Goal: Find contact information: Obtain details needed to contact an individual or organization

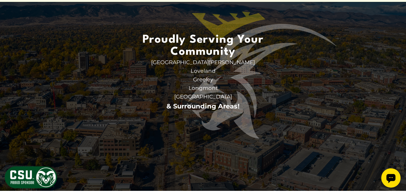
scroll to position [1719, 0]
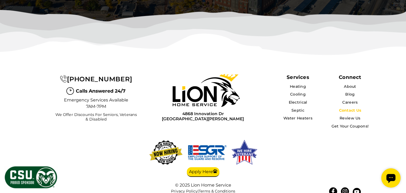
click at [349, 108] on link "Contact Us" at bounding box center [350, 110] width 22 height 5
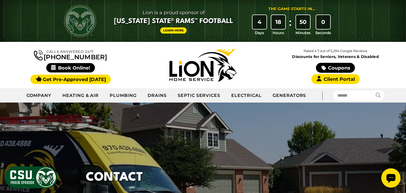
drag, startPoint x: 105, startPoint y: 58, endPoint x: 51, endPoint y: 59, distance: 53.8
click at [51, 59] on div "Calls Answered 24/7 (970) 289-0879" at bounding box center [70, 65] width 133 height 36
copy link "[PHONE_NUMBER]"
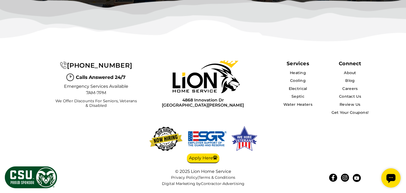
scroll to position [1374, 0]
click at [347, 98] on link "Contact Us" at bounding box center [350, 96] width 22 height 5
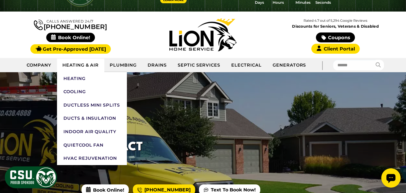
scroll to position [27, 0]
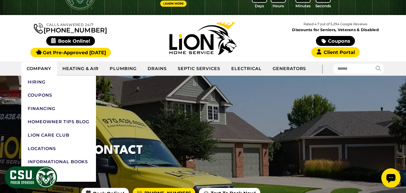
click at [35, 70] on link "Company" at bounding box center [39, 68] width 36 height 13
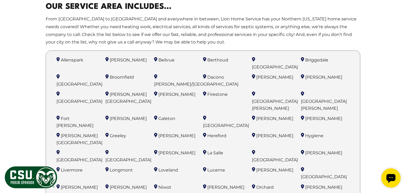
scroll to position [349, 0]
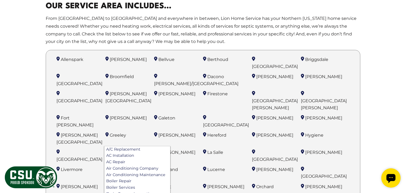
click at [115, 133] on span "Greeley" at bounding box center [118, 135] width 16 height 5
click at [123, 133] on span "Greeley" at bounding box center [118, 135] width 16 height 5
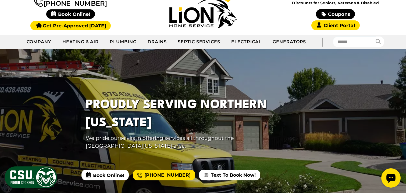
scroll to position [0, 0]
